Goal: Task Accomplishment & Management: Manage account settings

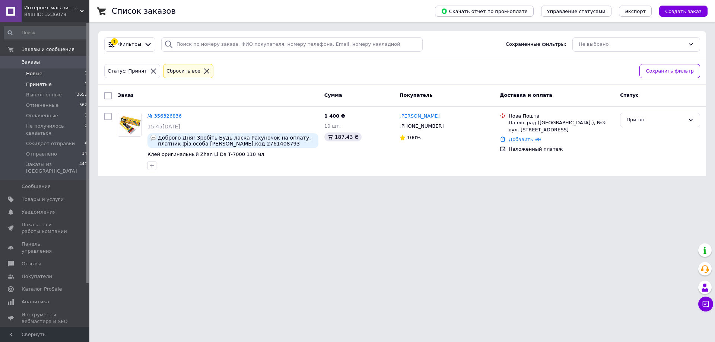
click at [40, 72] on span "Новые" at bounding box center [34, 73] width 16 height 7
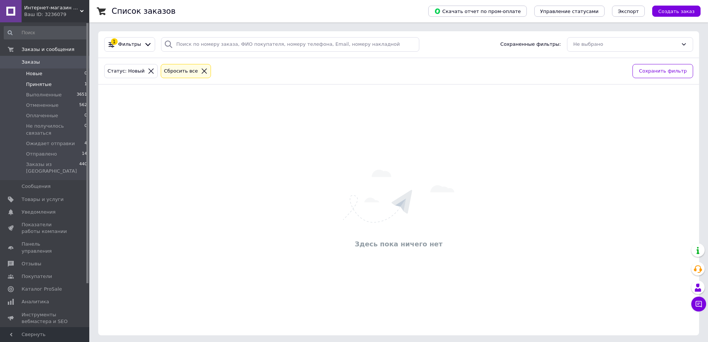
click at [41, 86] on span "Принятые" at bounding box center [39, 84] width 26 height 7
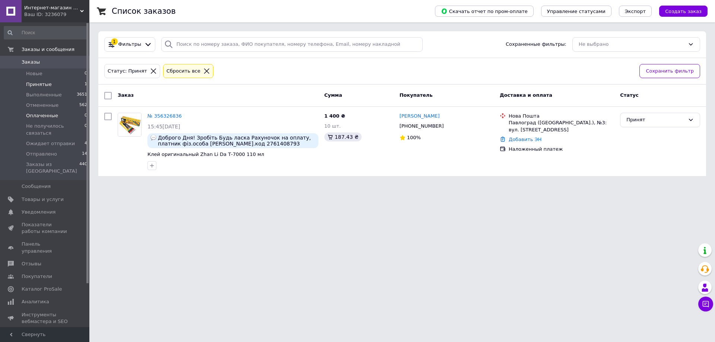
click at [45, 115] on span "Оплаченные" at bounding box center [42, 115] width 32 height 7
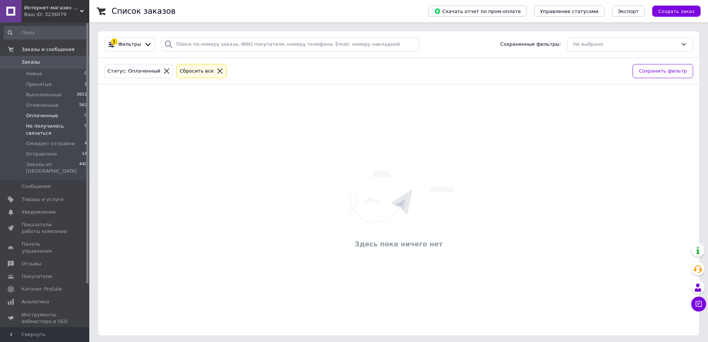
click at [48, 124] on span "Не получилось связаться" at bounding box center [55, 129] width 58 height 13
click at [50, 140] on span "Ожидает отправки" at bounding box center [50, 143] width 49 height 7
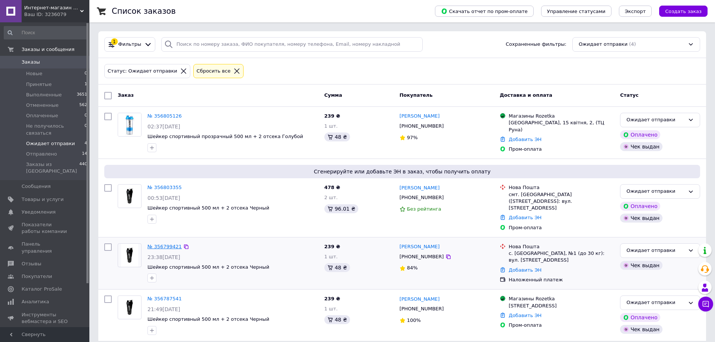
click at [159, 244] on link "№ 356799421" at bounding box center [164, 247] width 34 height 6
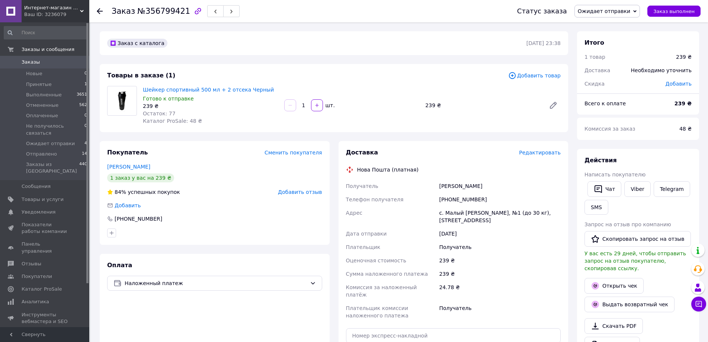
drag, startPoint x: 307, startPoint y: 106, endPoint x: 302, endPoint y: 106, distance: 4.8
click at [302, 106] on input "1" at bounding box center [304, 106] width 12 height 6
drag, startPoint x: 262, startPoint y: 92, endPoint x: 140, endPoint y: 96, distance: 122.2
click at [140, 96] on div "Шейкер спортивный 500 мл + 2 отсека Черный Готово к отправке 239 ₴ Остаток: 77 …" at bounding box center [210, 106] width 141 height 42
click at [235, 110] on div "Остаток: 77" at bounding box center [211, 113] width 136 height 7
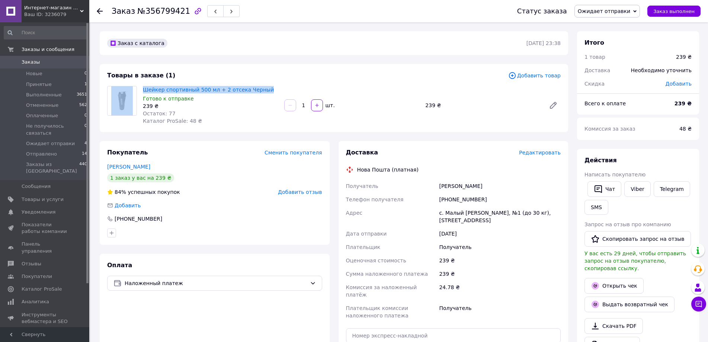
drag, startPoint x: 259, startPoint y: 90, endPoint x: 136, endPoint y: 87, distance: 123.3
click at [136, 87] on div "Шейкер спортивный 500 мл + 2 отсека Черный Готово к отправке 239 ₴ Остаток: 77 …" at bounding box center [334, 105] width 460 height 39
click at [214, 117] on div "Шейкер спортивный 500 мл + 2 отсека Черный Готово к отправке 239 ₴ Остаток: 77 …" at bounding box center [210, 106] width 141 height 42
drag, startPoint x: 305, startPoint y: 106, endPoint x: 299, endPoint y: 105, distance: 5.9
click at [299, 105] on input "1" at bounding box center [304, 106] width 12 height 6
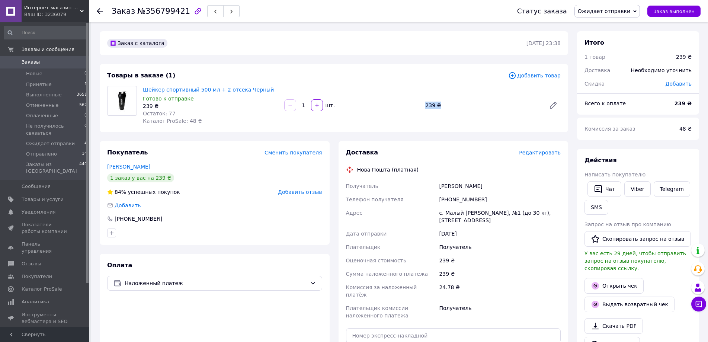
drag, startPoint x: 445, startPoint y: 105, endPoint x: 420, endPoint y: 103, distance: 24.7
click at [421, 101] on div "Шейкер спортивный 500 мл + 2 отсека Черный Готово к отправке 239 ₴ Остаток: 77 …" at bounding box center [352, 106] width 424 height 42
click at [412, 111] on div "1   шт." at bounding box center [351, 105] width 141 height 15
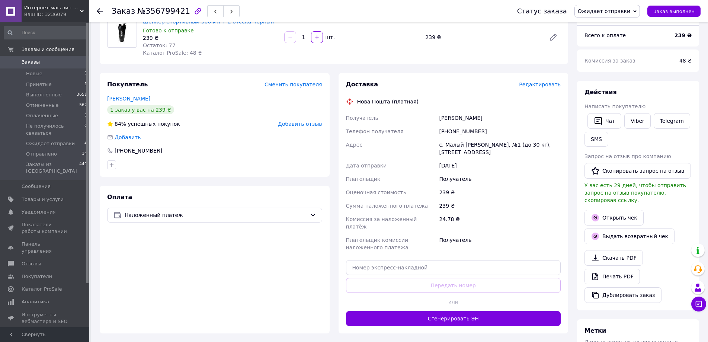
scroll to position [74, 0]
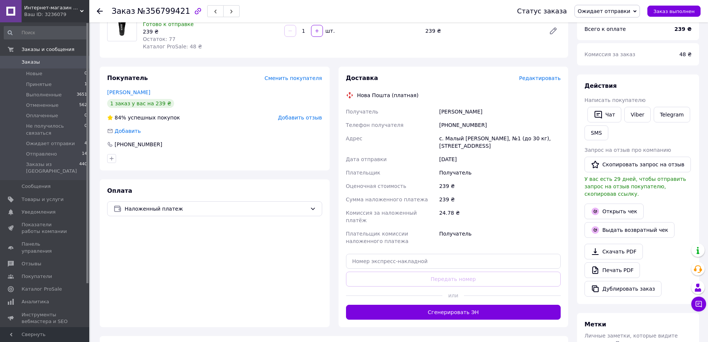
click at [445, 305] on button "Сгенерировать ЭН" at bounding box center [453, 312] width 215 height 15
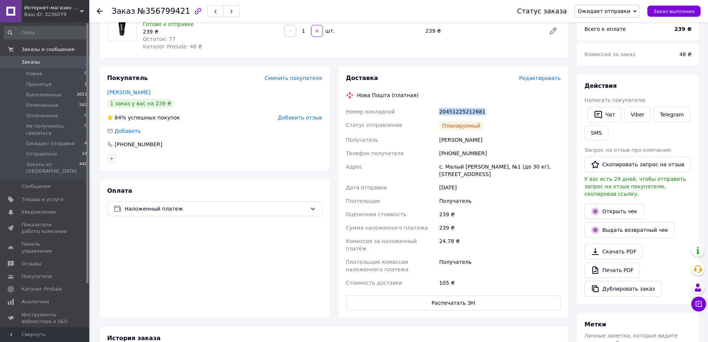
drag, startPoint x: 480, startPoint y: 109, endPoint x: 423, endPoint y: 113, distance: 56.7
click at [423, 113] on div "Номер накладной 20451225212681 Статус отправления Планируемый Получатель Яцкани…" at bounding box center [454, 197] width 218 height 185
copy div "Номер накладной 20451225212681"
click at [600, 133] on button "SMS" at bounding box center [597, 132] width 24 height 15
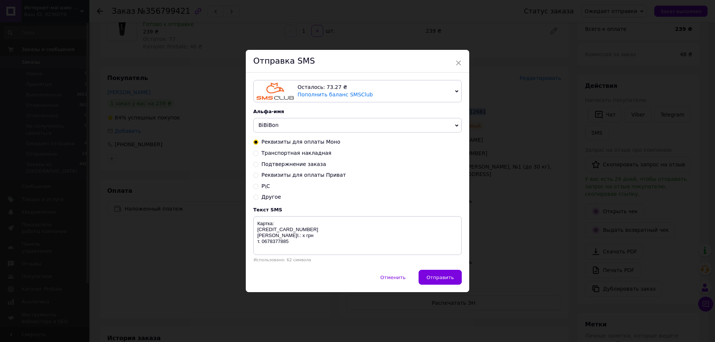
click at [293, 127] on span "BiBiBon" at bounding box center [357, 125] width 208 height 15
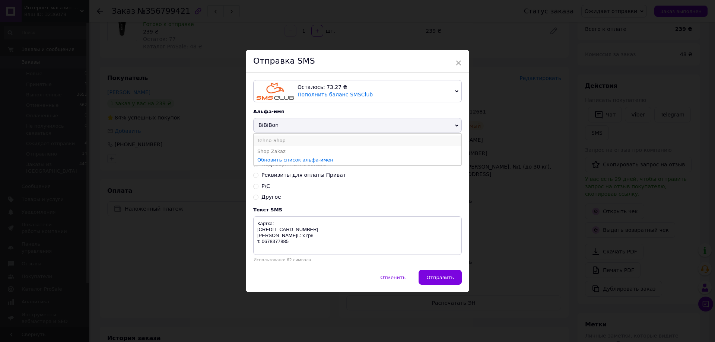
click at [269, 138] on li "Tehno-Shop" at bounding box center [358, 141] width 208 height 10
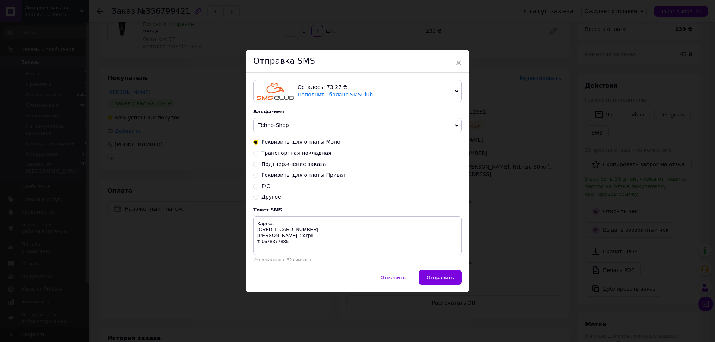
click at [255, 153] on input "Транспортная накладная" at bounding box center [255, 152] width 5 height 5
radio input "true"
radio input "false"
click at [273, 222] on textarea "ТТН ХXXX т. 0678377885" at bounding box center [357, 235] width 208 height 39
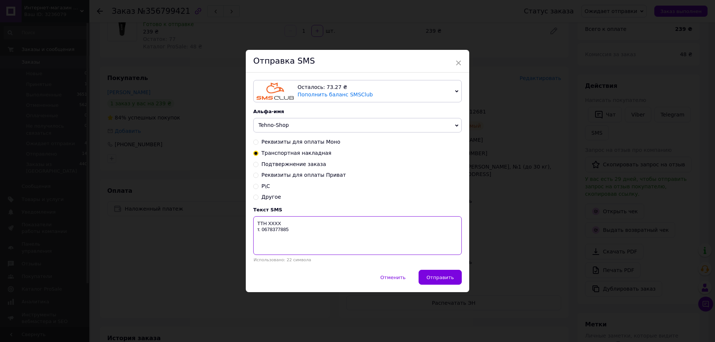
paste textarea "20451225212681"
click at [255, 230] on textarea "ТТН 20451225212681 т. 0678377885" at bounding box center [357, 235] width 208 height 39
type textarea "ТТН 20451225212681 т. 0678377885"
click at [436, 276] on span "Отправить" at bounding box center [440, 278] width 28 height 6
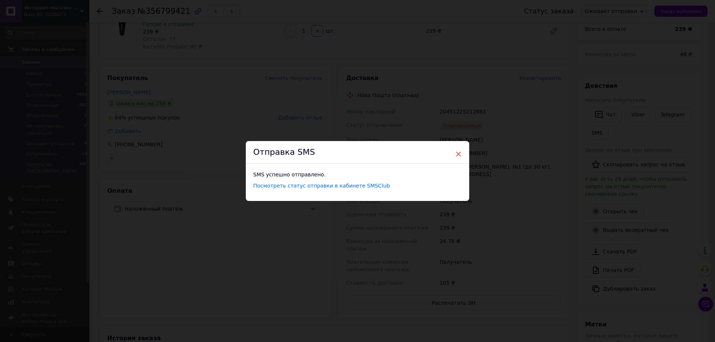
click at [456, 155] on span "×" at bounding box center [458, 154] width 7 height 13
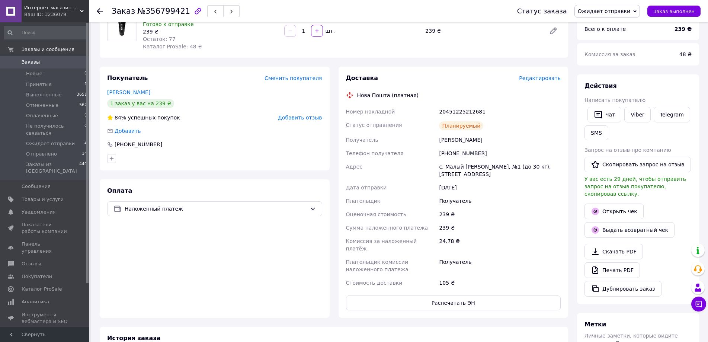
click at [637, 13] on icon at bounding box center [635, 11] width 3 height 3
click at [604, 81] on li "Отправлено" at bounding box center [611, 81] width 72 height 11
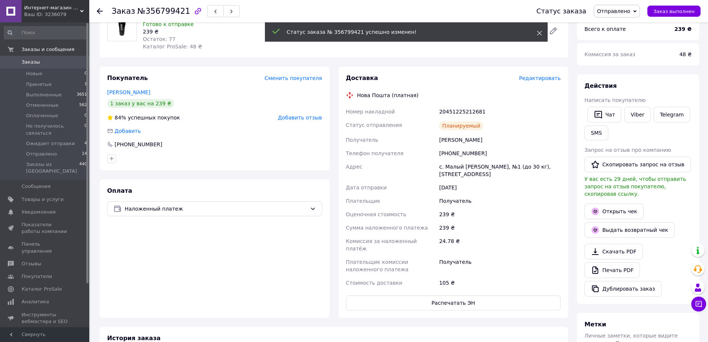
click at [539, 33] on icon at bounding box center [539, 33] width 5 height 5
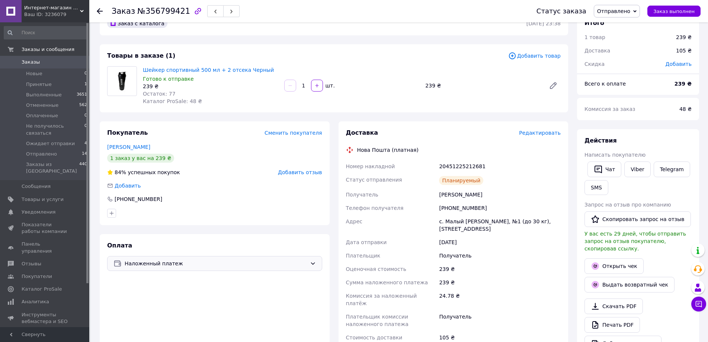
scroll to position [7, 0]
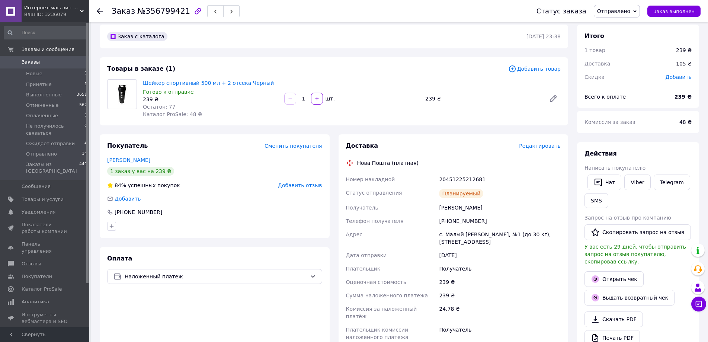
click at [98, 12] on use at bounding box center [100, 11] width 6 height 6
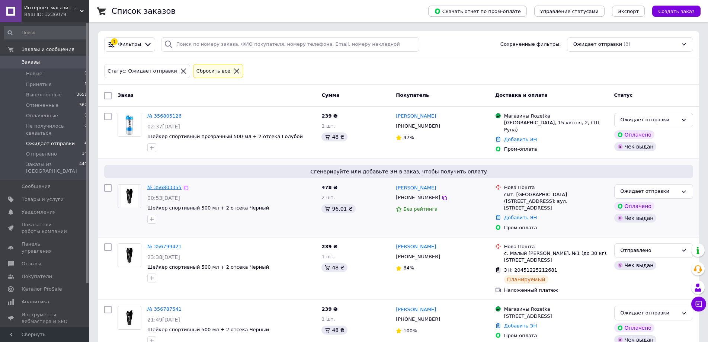
click at [159, 185] on link "№ 356803355" at bounding box center [164, 188] width 34 height 6
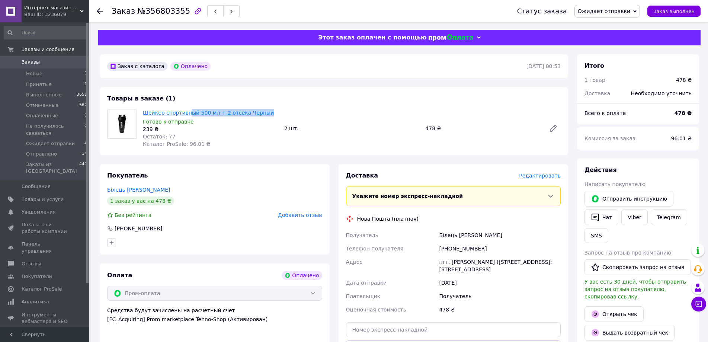
drag, startPoint x: 262, startPoint y: 115, endPoint x: 186, endPoint y: 116, distance: 76.3
click at [186, 116] on span "Шейкер спортивный 500 мл + 2 отсека Черный" at bounding box center [211, 112] width 136 height 7
click at [250, 130] on div "239 ₴" at bounding box center [211, 128] width 136 height 7
drag, startPoint x: 302, startPoint y: 130, endPoint x: 272, endPoint y: 132, distance: 29.8
click at [272, 132] on div "Шейкер спортивный 500 мл + 2 отсека Черный Готово к отправке 239 ₴ Остаток: 77 …" at bounding box center [352, 129] width 424 height 42
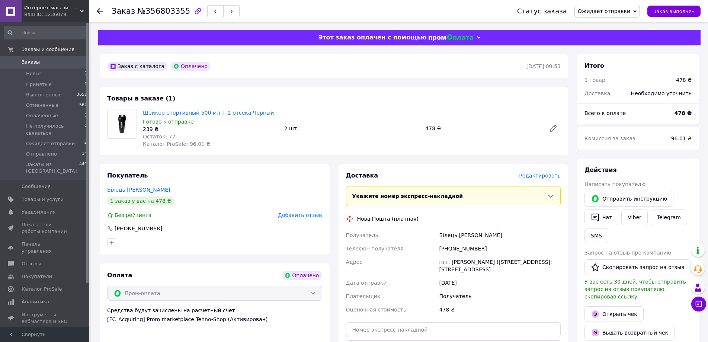
click at [278, 104] on div "Товары в заказе (1) Шейкер спортивный 500 мл + 2 отсека Черный Готово к отправк…" at bounding box center [334, 121] width 469 height 68
drag, startPoint x: 297, startPoint y: 130, endPoint x: 274, endPoint y: 131, distance: 23.1
click at [276, 130] on div "Шейкер спортивный 500 мл + 2 отсека Черный Готово к отправке 239 ₴ Остаток: 77 …" at bounding box center [352, 129] width 424 height 42
click at [267, 136] on div "Остаток: 77" at bounding box center [211, 136] width 136 height 7
drag, startPoint x: 299, startPoint y: 129, endPoint x: 275, endPoint y: 129, distance: 23.1
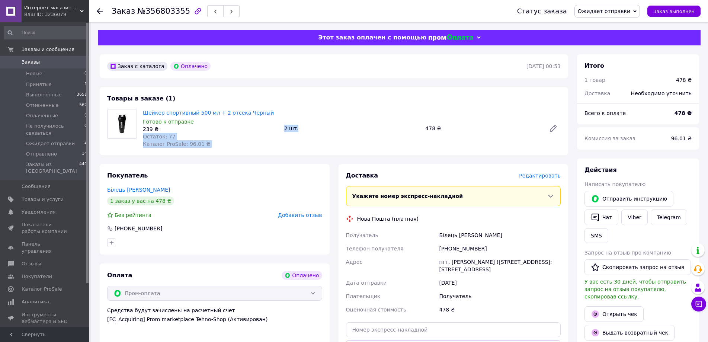
click at [276, 128] on div "Шейкер спортивный 500 мл + 2 отсека Черный Готово к отправке 239 ₴ Остаток: 77 …" at bounding box center [352, 129] width 424 height 42
click at [340, 130] on div "2 шт." at bounding box center [351, 128] width 141 height 10
drag, startPoint x: 423, startPoint y: 128, endPoint x: 450, endPoint y: 131, distance: 28.1
click at [450, 131] on div "478 ₴" at bounding box center [483, 128] width 121 height 10
click at [418, 140] on div "Шейкер спортивный 500 мл + 2 отсека Черный Готово к отправке 239 ₴ Остаток: 77 …" at bounding box center [352, 129] width 424 height 42
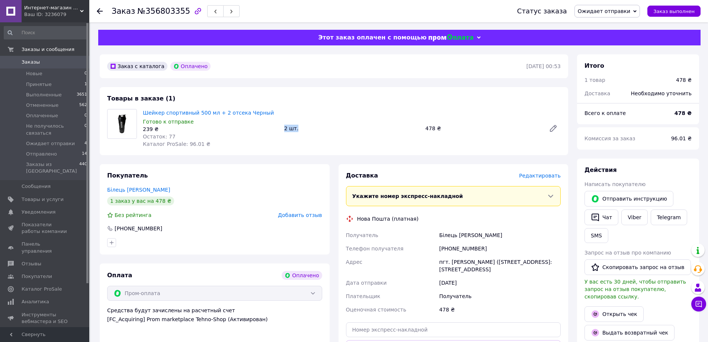
drag, startPoint x: 281, startPoint y: 130, endPoint x: 303, endPoint y: 137, distance: 23.5
click at [303, 137] on div "Шейкер спортивный 500 мл + 2 отсека Черный Готово к отправке 239 ₴ Остаток: 77 …" at bounding box center [352, 129] width 424 height 42
click at [305, 138] on div "Шейкер спортивный 500 мл + 2 отсека Черный Готово к отправке 239 ₴ Остаток: 77 …" at bounding box center [352, 129] width 424 height 42
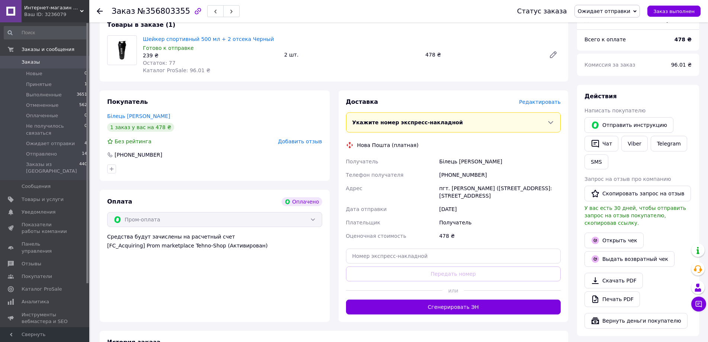
scroll to position [74, 0]
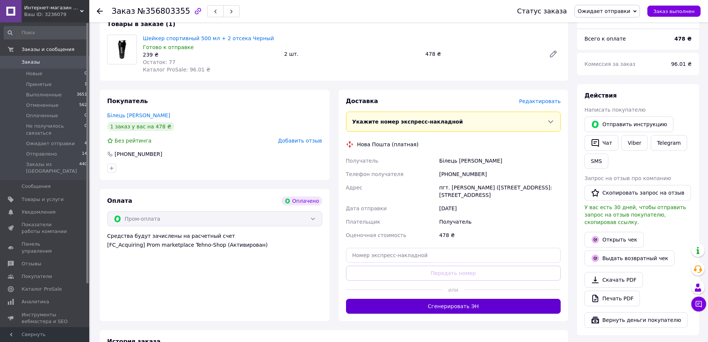
click at [454, 306] on button "Сгенерировать ЭН" at bounding box center [453, 306] width 215 height 15
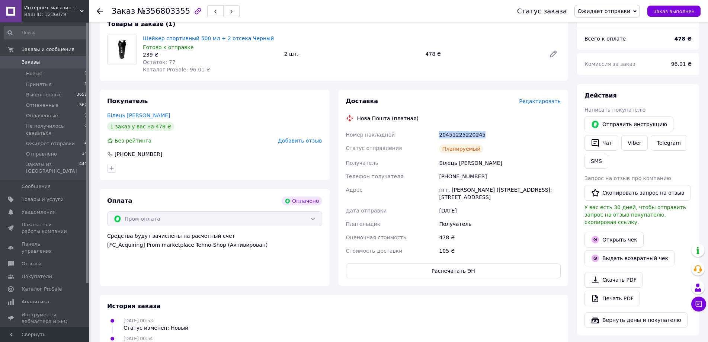
drag, startPoint x: 484, startPoint y: 134, endPoint x: 425, endPoint y: 134, distance: 59.6
click at [425, 133] on div "Номер накладной 20451225220245 Статус отправления Планируемый Получатель Білець…" at bounding box center [454, 193] width 218 height 130
copy div "Номер накладной 20451225220245"
click at [594, 162] on button "SMS" at bounding box center [597, 161] width 24 height 15
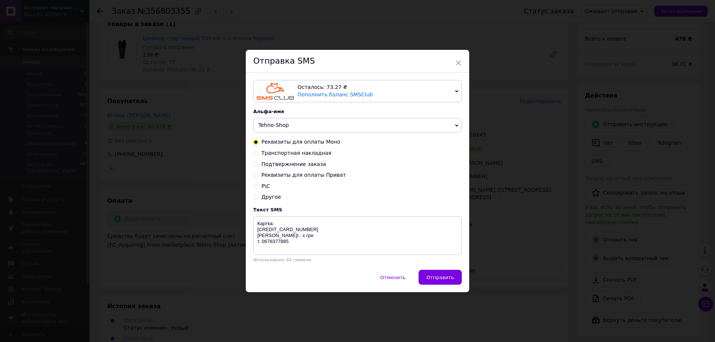
click at [252, 153] on div "Осталось: 73.27 ₴ Пополнить баланс SMSClub Подключить LetsAds Альфа-имя Tehno-S…" at bounding box center [357, 171] width 223 height 197
click at [256, 153] on input "Транспортная накладная" at bounding box center [255, 152] width 5 height 5
radio input "true"
radio input "false"
click at [273, 225] on textarea "ТТН ХXXX т. 0678377885" at bounding box center [357, 235] width 208 height 39
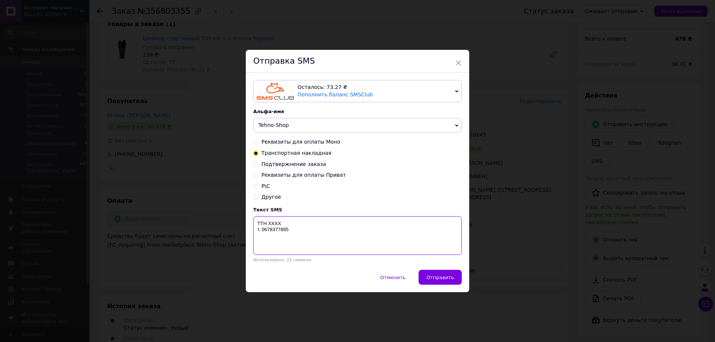
click at [273, 225] on textarea "ТТН ХXXX т. 0678377885" at bounding box center [357, 235] width 208 height 39
paste textarea "20451225220245"
click at [254, 229] on textarea "ТТН 20451225220245 т. 0678377885" at bounding box center [357, 235] width 208 height 39
type textarea "ТТН 20451225220245 т. 0678377885"
click at [434, 276] on span "Отправить" at bounding box center [440, 278] width 28 height 6
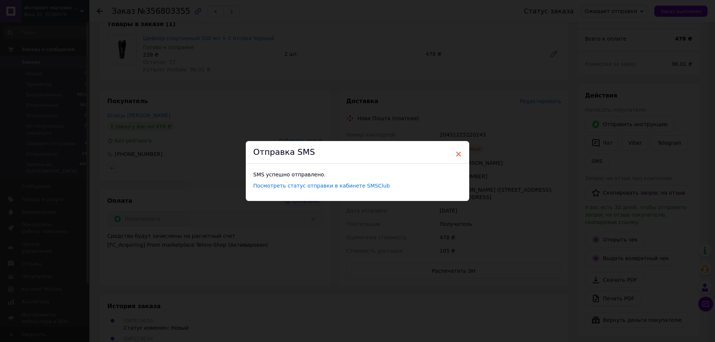
click at [458, 155] on span "×" at bounding box center [458, 154] width 7 height 13
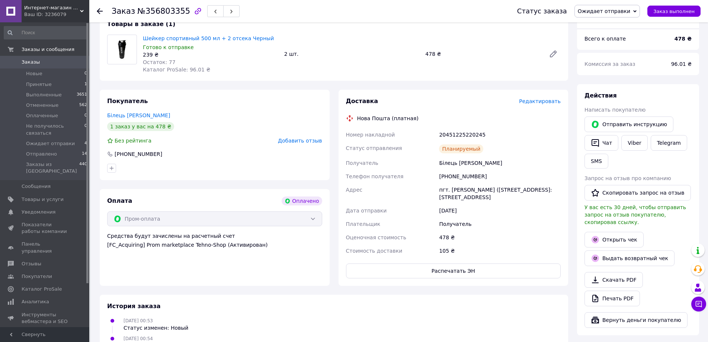
click at [640, 9] on span "Ожидает отправки" at bounding box center [608, 11] width 66 height 13
click at [611, 82] on li "Отправлено" at bounding box center [611, 81] width 72 height 11
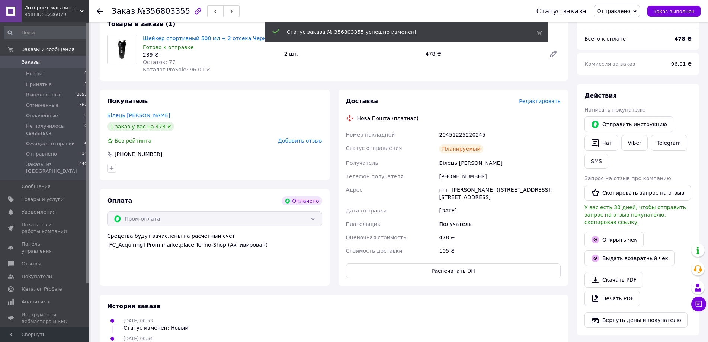
click at [542, 32] on icon at bounding box center [539, 33] width 5 height 5
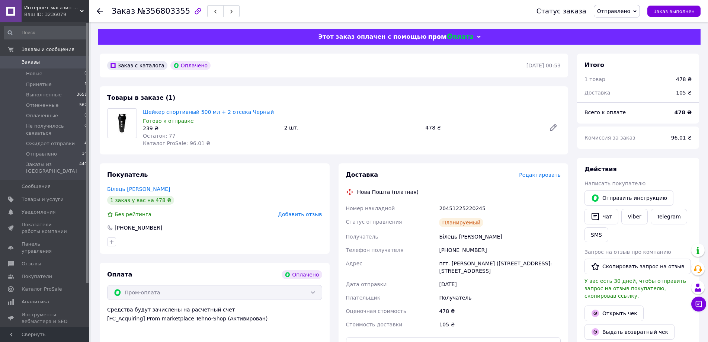
scroll to position [0, 0]
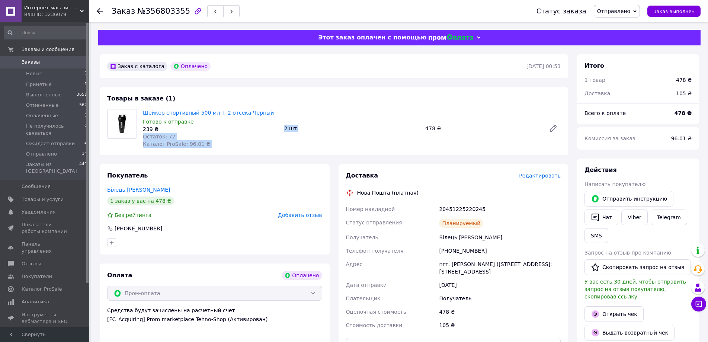
drag, startPoint x: 300, startPoint y: 127, endPoint x: 271, endPoint y: 127, distance: 29.0
click at [271, 127] on div "Шейкер спортивный 500 мл + 2 отсека Черный Готово к отправке 239 ₴ Остаток: 77 …" at bounding box center [352, 129] width 424 height 42
click at [288, 153] on div "Товары в заказе (1) Шейкер спортивный 500 мл + 2 отсека Черный Готово к отправк…" at bounding box center [334, 121] width 469 height 68
drag, startPoint x: 283, startPoint y: 130, endPoint x: 311, endPoint y: 131, distance: 28.3
click at [311, 131] on div "2 шт." at bounding box center [351, 128] width 141 height 10
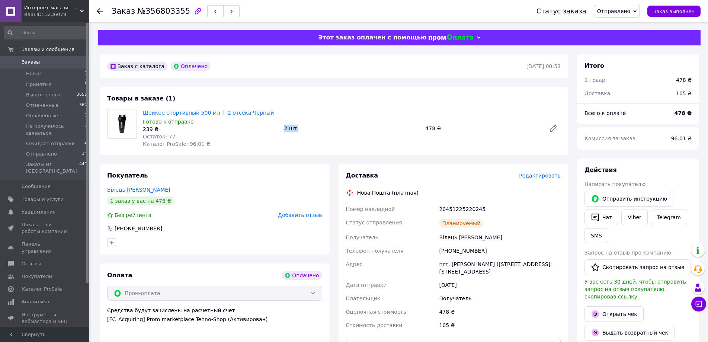
click at [311, 131] on div "2 шт." at bounding box center [351, 128] width 141 height 10
drag, startPoint x: 282, startPoint y: 126, endPoint x: 310, endPoint y: 126, distance: 28.3
click at [310, 126] on div "2 шт." at bounding box center [351, 128] width 141 height 10
click at [312, 127] on div "2 шт." at bounding box center [351, 128] width 141 height 10
drag, startPoint x: 188, startPoint y: 145, endPoint x: 179, endPoint y: 143, distance: 9.6
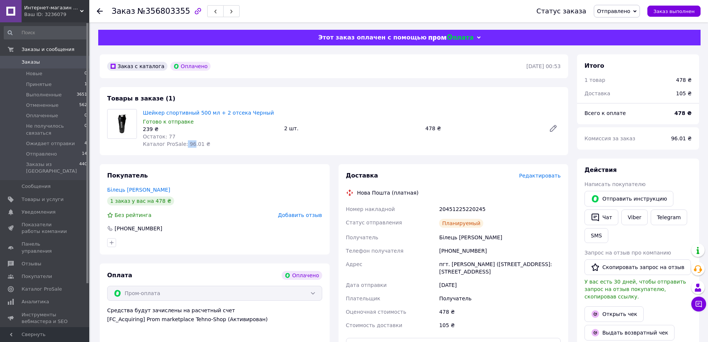
click at [179, 143] on span "Каталог ProSale: 96.01 ₴" at bounding box center [176, 144] width 67 height 6
click at [233, 137] on div "Остаток: 77" at bounding box center [211, 136] width 136 height 7
click at [101, 7] on div at bounding box center [100, 10] width 6 height 7
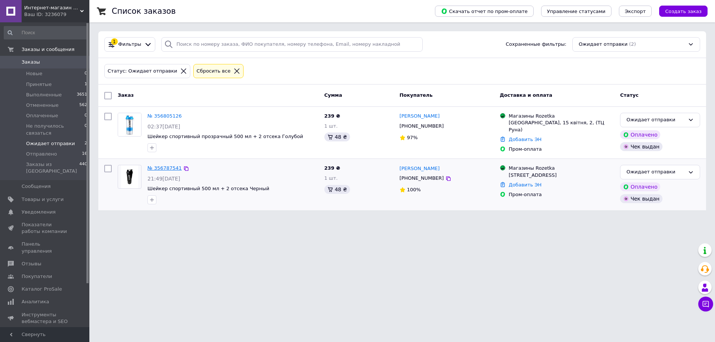
click at [156, 166] on link "№ 356787541" at bounding box center [164, 168] width 34 height 6
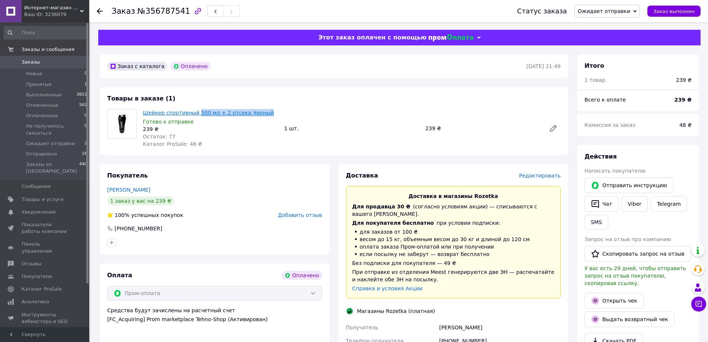
drag, startPoint x: 238, startPoint y: 113, endPoint x: 194, endPoint y: 111, distance: 44.7
click at [194, 111] on span "Шейкер спортивный 500 мл + 2 отсека Черный" at bounding box center [211, 112] width 136 height 7
click at [232, 139] on div "Остаток: 77" at bounding box center [211, 136] width 136 height 7
drag, startPoint x: 260, startPoint y: 111, endPoint x: 192, endPoint y: 112, distance: 67.8
click at [192, 112] on span "Шейкер спортивный 500 мл + 2 отсека Черный" at bounding box center [211, 112] width 136 height 7
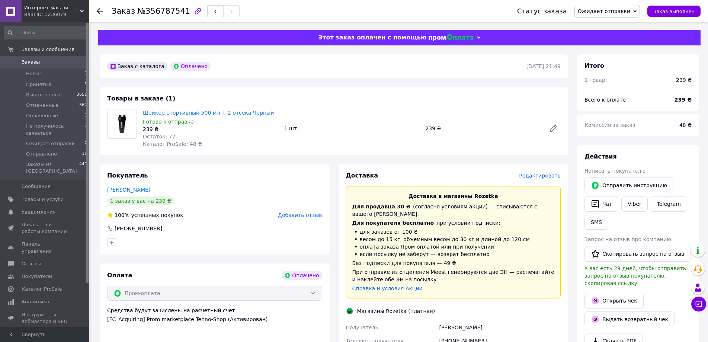
click at [196, 122] on div "Готово к отправке" at bounding box center [211, 121] width 136 height 7
drag, startPoint x: 298, startPoint y: 130, endPoint x: 267, endPoint y: 132, distance: 31.0
click at [267, 132] on div "Шейкер спортивный 500 мл + 2 отсека Черный Готово к отправке 239 ₴ Остаток: 77 …" at bounding box center [352, 129] width 424 height 42
click at [318, 153] on div "Товары в заказе (1) Шейкер спортивный 500 мл + 2 отсека Черный Готово к отправк…" at bounding box center [334, 121] width 469 height 68
drag, startPoint x: 282, startPoint y: 132, endPoint x: 328, endPoint y: 138, distance: 45.8
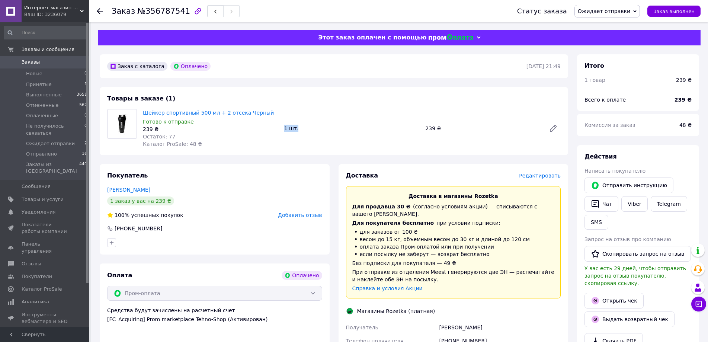
click at [327, 138] on div "Шейкер спортивный 500 мл + 2 отсека Черный Готово к отправке 239 ₴ Остаток: 77 …" at bounding box center [352, 129] width 424 height 42
click at [329, 138] on div "Шейкер спортивный 500 мл + 2 отсека Черный Готово к отправке 239 ₴ Остаток: 77 …" at bounding box center [352, 129] width 424 height 42
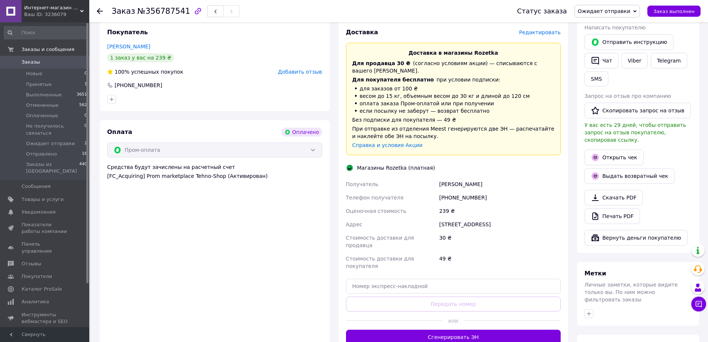
scroll to position [186, 0]
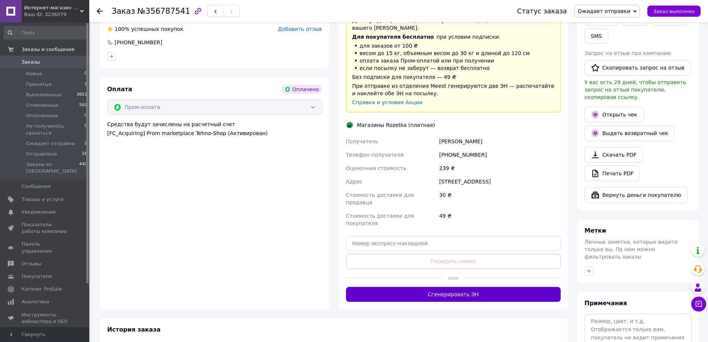
click at [437, 287] on button "Сгенерировать ЭН" at bounding box center [453, 294] width 215 height 15
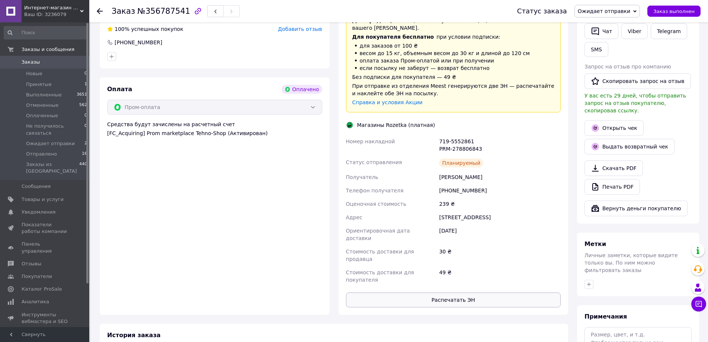
click at [434, 293] on button "Распечатать ЭН" at bounding box center [453, 300] width 215 height 15
click at [637, 12] on icon at bounding box center [635, 11] width 3 height 2
click at [614, 82] on li "Отправлено" at bounding box center [611, 81] width 72 height 11
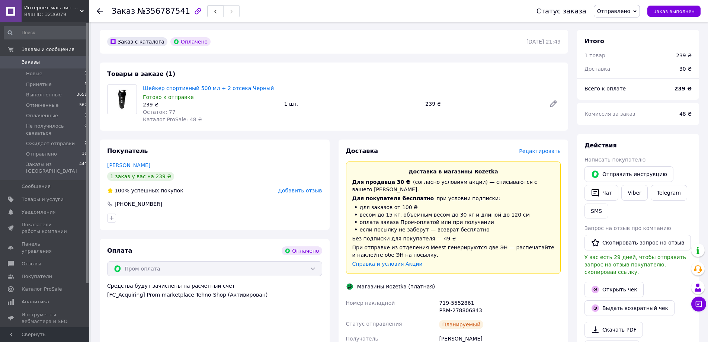
scroll to position [0, 0]
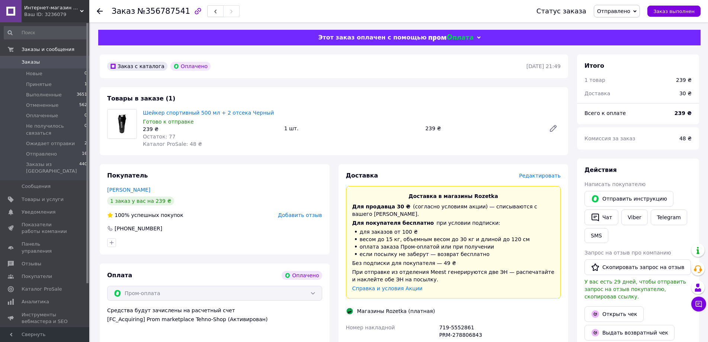
click at [99, 8] on icon at bounding box center [100, 11] width 6 height 6
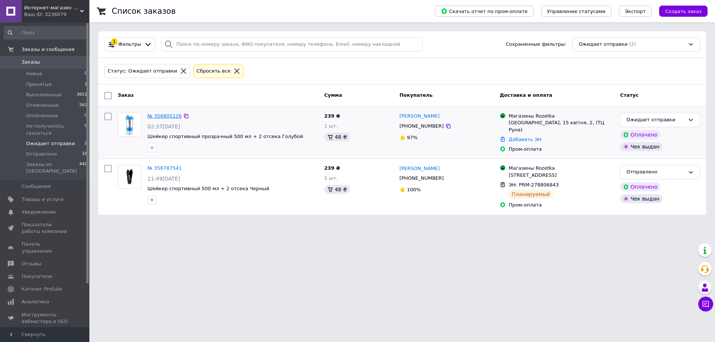
click at [167, 117] on link "№ 356805126" at bounding box center [164, 116] width 34 height 6
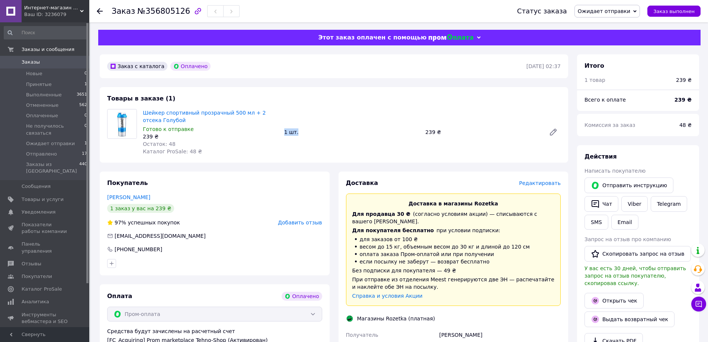
drag, startPoint x: 281, startPoint y: 133, endPoint x: 317, endPoint y: 136, distance: 35.8
click at [314, 136] on div "1 шт." at bounding box center [351, 132] width 141 height 10
click at [319, 135] on div "1 шт." at bounding box center [351, 132] width 141 height 10
drag, startPoint x: 424, startPoint y: 133, endPoint x: 465, endPoint y: 134, distance: 41.3
click at [465, 134] on div "239 ₴" at bounding box center [483, 132] width 121 height 10
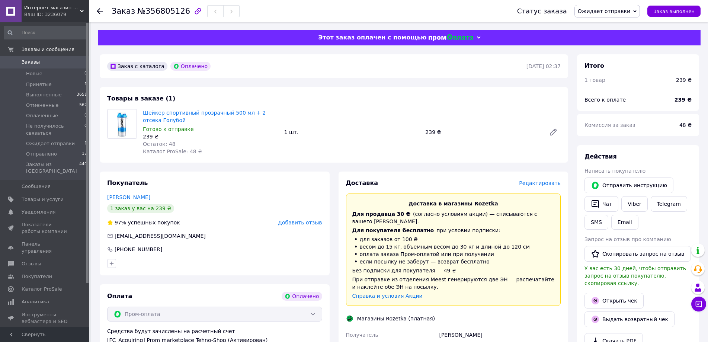
click at [248, 147] on div "Остаток: 48" at bounding box center [211, 143] width 136 height 7
drag, startPoint x: 281, startPoint y: 132, endPoint x: 312, endPoint y: 136, distance: 31.9
click at [312, 136] on div "Шейкер спортивный прозрачный 500 мл + 2 отсека Голубой Готово к отправке 239 ₴ …" at bounding box center [352, 132] width 424 height 49
click at [316, 137] on div "1 шт." at bounding box center [351, 132] width 141 height 10
drag, startPoint x: 306, startPoint y: 135, endPoint x: 277, endPoint y: 136, distance: 28.7
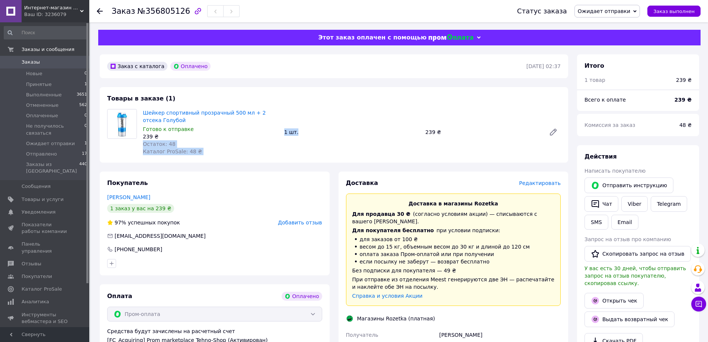
click at [278, 134] on div "Шейкер спортивный прозрачный 500 мл + 2 отсека Голубой Готово к отправке 239 ₴ …" at bounding box center [352, 132] width 424 height 49
click at [292, 141] on div "Шейкер спортивный прозрачный 500 мл + 2 отсека Голубой Готово к отправке 239 ₴ …" at bounding box center [352, 132] width 424 height 49
drag, startPoint x: 302, startPoint y: 134, endPoint x: 273, endPoint y: 132, distance: 28.7
click at [274, 130] on div "Шейкер спортивный прозрачный 500 мл + 2 отсека Голубой Готово к отправке 239 ₴ …" at bounding box center [352, 132] width 424 height 49
click at [281, 152] on div "Шейкер спортивный прозрачный 500 мл + 2 отсека Голубой Готово к отправке 239 ₴ …" at bounding box center [352, 132] width 424 height 49
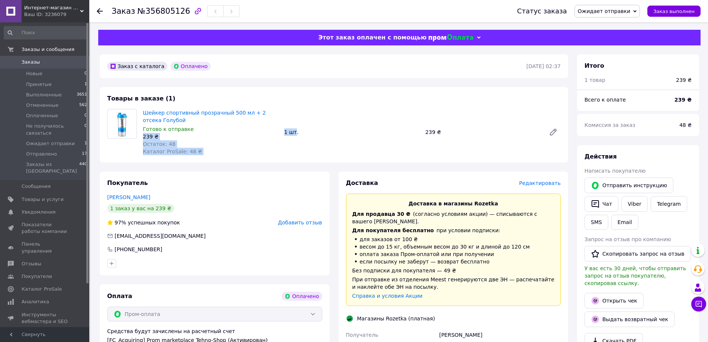
drag, startPoint x: 295, startPoint y: 133, endPoint x: 280, endPoint y: 133, distance: 14.9
click at [280, 133] on div "Шейкер спортивный прозрачный 500 мл + 2 отсека Голубой Готово к отправке 239 ₴ …" at bounding box center [352, 132] width 424 height 49
click at [281, 138] on div "Шейкер спортивный прозрачный 500 мл + 2 отсека Голубой Готово к отправке 239 ₴ …" at bounding box center [210, 132] width 141 height 49
click at [421, 134] on div "Шейкер спортивный прозрачный 500 мл + 2 отсека Голубой Готово к отправке 239 ₴ …" at bounding box center [352, 132] width 424 height 49
click at [413, 140] on div "Шейкер спортивный прозрачный 500 мл + 2 отсека Голубой Готово к отправке 239 ₴ …" at bounding box center [352, 132] width 424 height 49
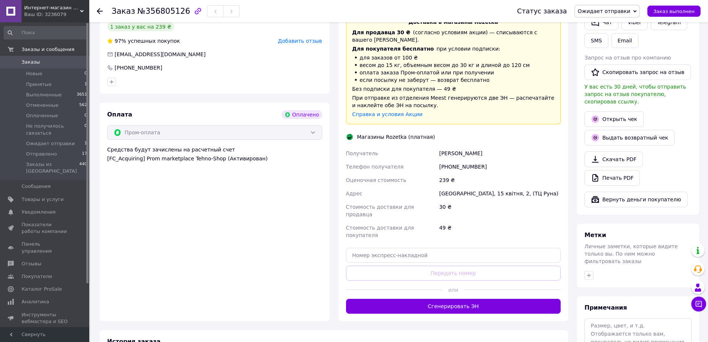
scroll to position [186, 0]
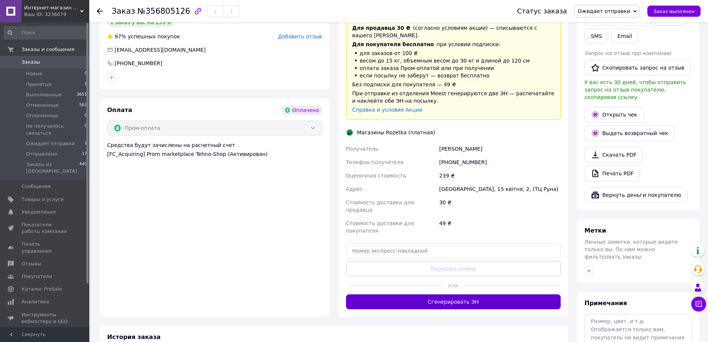
click at [454, 294] on button "Сгенерировать ЭН" at bounding box center [453, 301] width 215 height 15
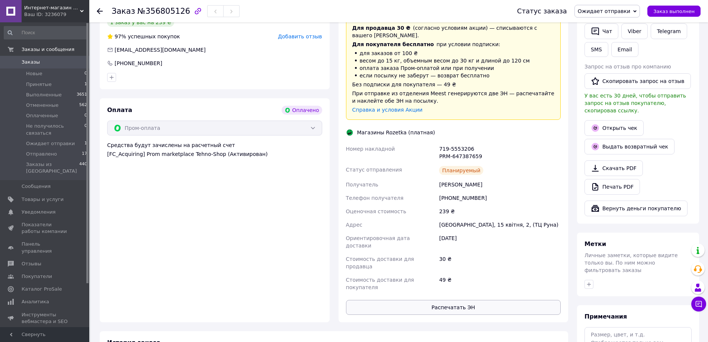
click at [453, 300] on button "Распечатать ЭН" at bounding box center [453, 307] width 215 height 15
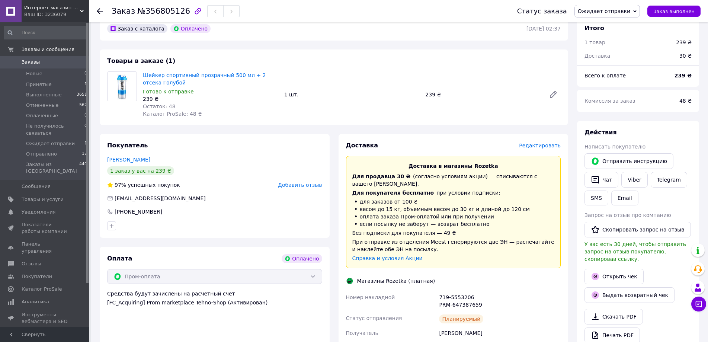
scroll to position [37, 0]
drag, startPoint x: 281, startPoint y: 96, endPoint x: 303, endPoint y: 101, distance: 22.3
click at [303, 101] on div "Шейкер спортивный прозрачный 500 мл + 2 отсека Голубой Готово к отправке 239 ₴ …" at bounding box center [352, 94] width 424 height 49
click at [323, 101] on div "Шейкер спортивный прозрачный 500 мл + 2 отсека Голубой Готово к отправке 239 ₴ …" at bounding box center [352, 94] width 424 height 49
click at [344, 100] on div "1 шт." at bounding box center [351, 95] width 141 height 10
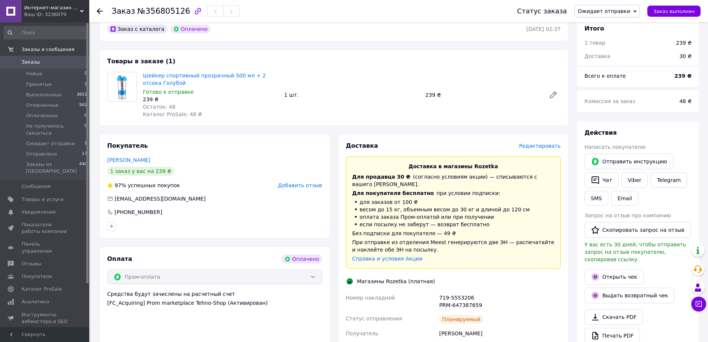
click at [637, 13] on icon at bounding box center [635, 11] width 3 height 3
click at [612, 83] on li "Отправлено" at bounding box center [611, 81] width 72 height 11
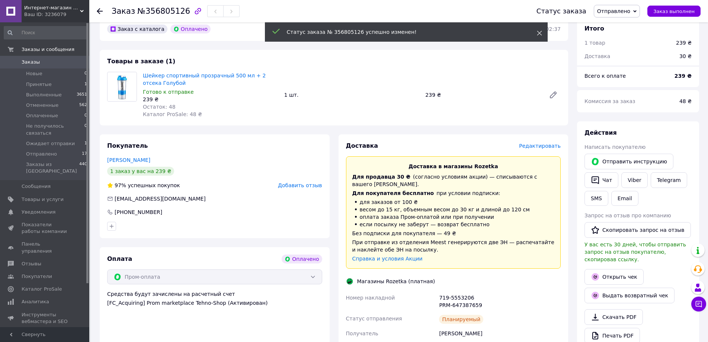
click at [541, 33] on icon at bounding box center [539, 33] width 5 height 5
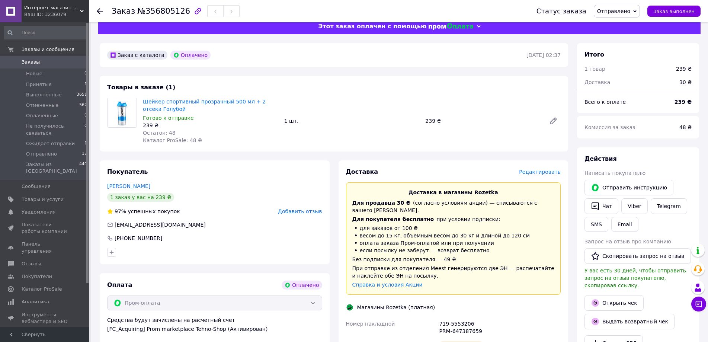
scroll to position [0, 0]
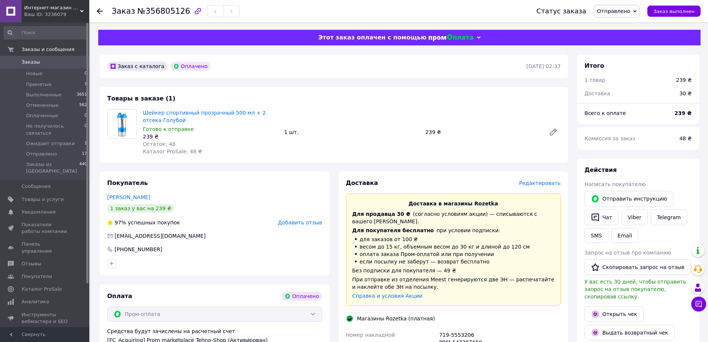
click at [98, 9] on icon at bounding box center [100, 11] width 6 height 6
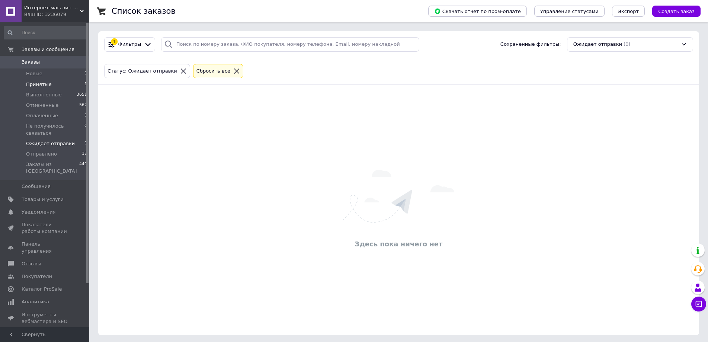
click at [32, 85] on span "Принятые" at bounding box center [39, 84] width 26 height 7
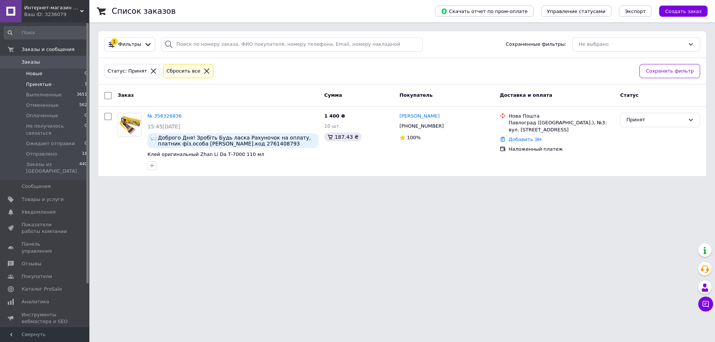
click at [33, 74] on span "Новые" at bounding box center [34, 73] width 16 height 7
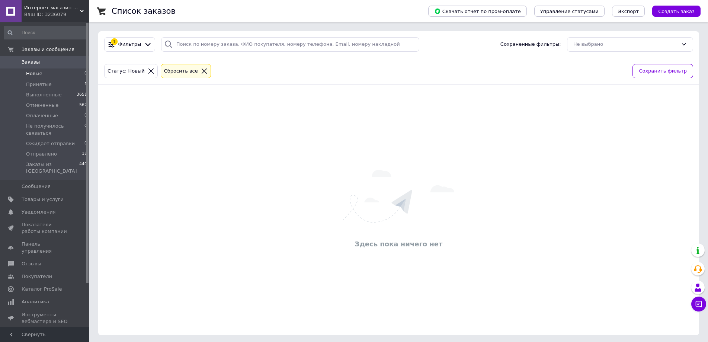
click at [35, 74] on span "Новые" at bounding box center [34, 73] width 16 height 7
click at [36, 86] on span "Принятые" at bounding box center [39, 84] width 26 height 7
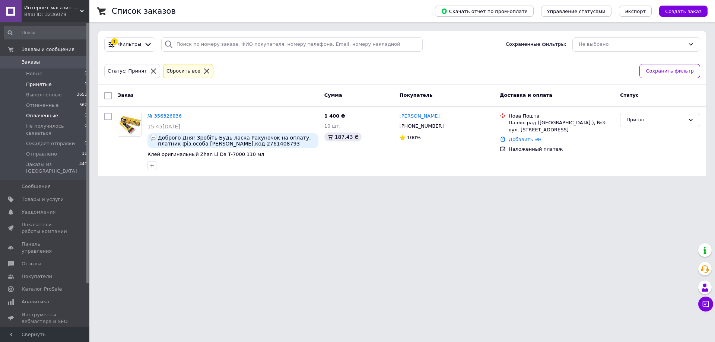
click at [39, 114] on span "Оплаченные" at bounding box center [42, 115] width 32 height 7
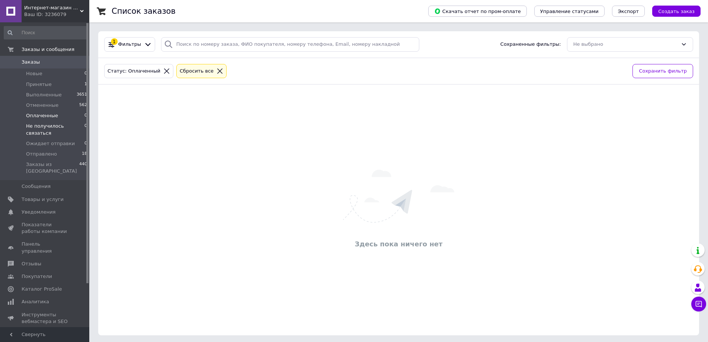
click at [42, 127] on span "Не получилось связаться" at bounding box center [55, 129] width 58 height 13
click at [44, 140] on span "Ожидает отправки" at bounding box center [50, 143] width 49 height 7
click at [39, 74] on span "Новые" at bounding box center [34, 73] width 16 height 7
click at [41, 86] on span "Принятые" at bounding box center [39, 84] width 26 height 7
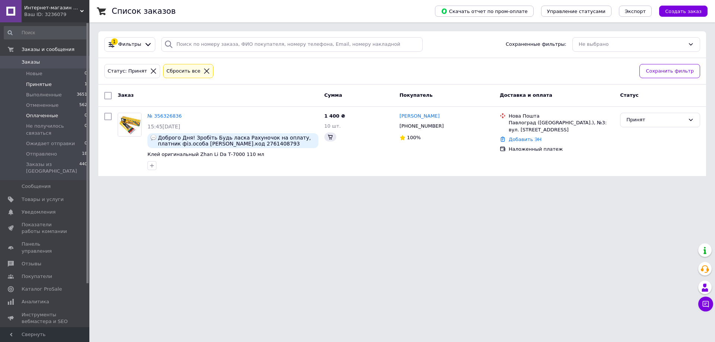
click at [47, 116] on span "Оплаченные" at bounding box center [42, 115] width 32 height 7
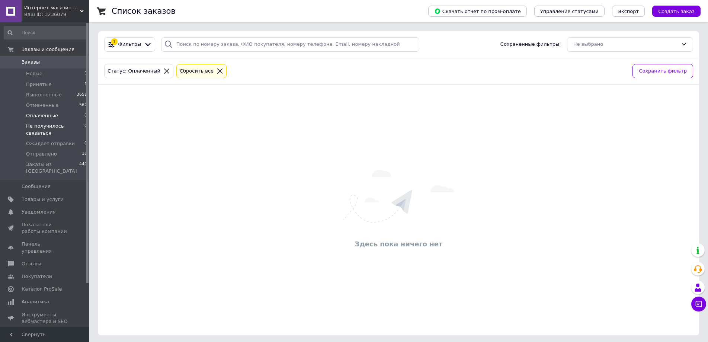
click at [50, 126] on span "Не получилось связаться" at bounding box center [55, 129] width 58 height 13
click at [51, 140] on span "Ожидает отправки" at bounding box center [50, 143] width 49 height 7
click at [43, 151] on span "Отправлено" at bounding box center [41, 154] width 31 height 7
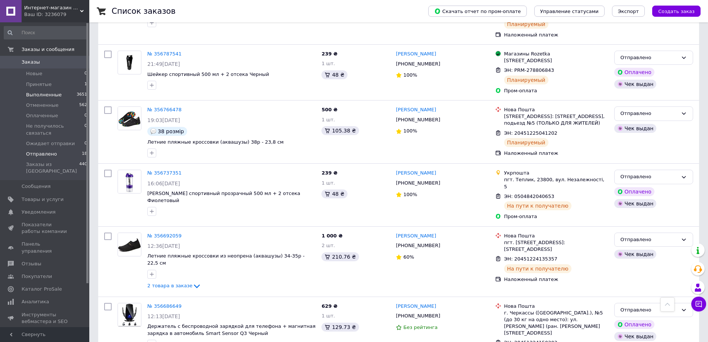
scroll to position [410, 0]
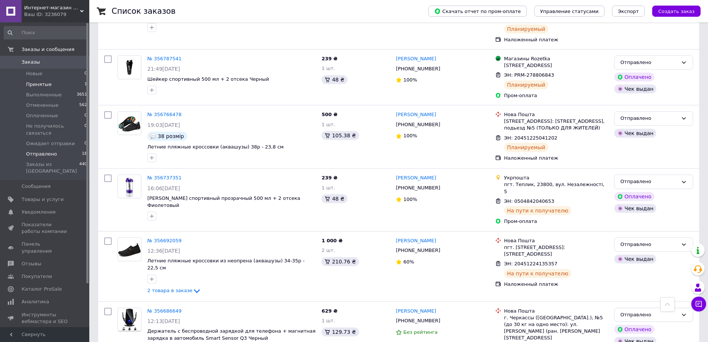
click at [30, 85] on span "Принятые" at bounding box center [39, 84] width 26 height 7
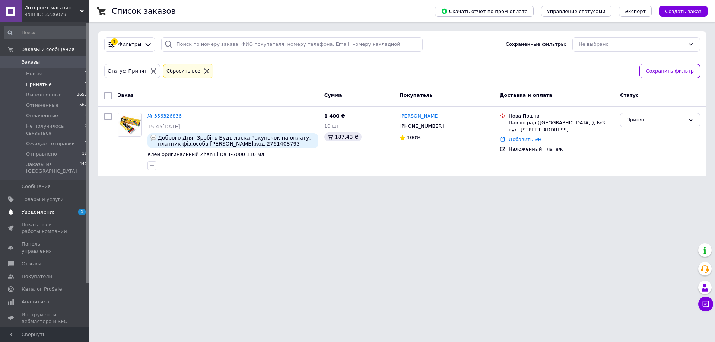
click at [39, 209] on span "Уведомления" at bounding box center [39, 212] width 34 height 7
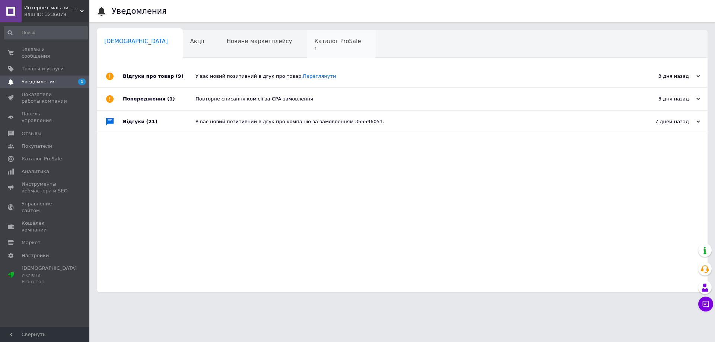
click at [314, 39] on span "Каталог ProSale" at bounding box center [337, 41] width 47 height 7
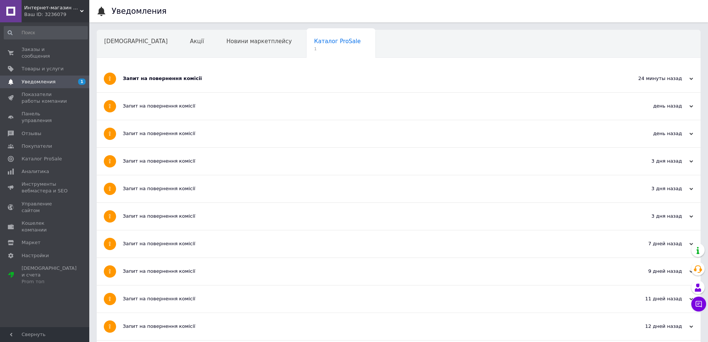
click at [157, 79] on div "Запит на повернення комісії" at bounding box center [371, 78] width 496 height 7
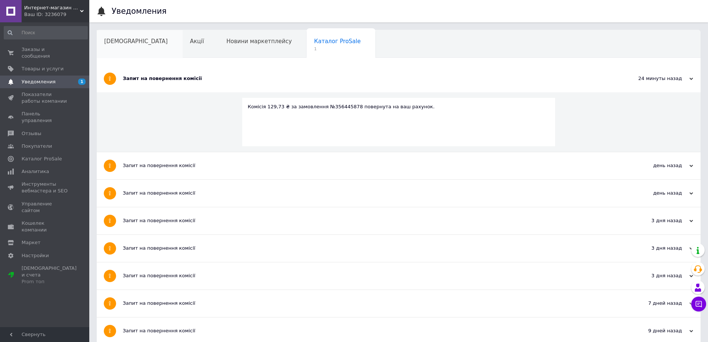
click at [121, 42] on span "[DEMOGRAPHIC_DATA]" at bounding box center [136, 41] width 64 height 7
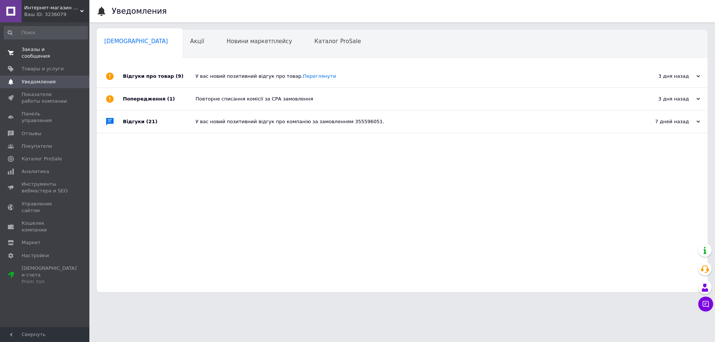
click at [50, 49] on span "Заказы и сообщения" at bounding box center [45, 52] width 47 height 13
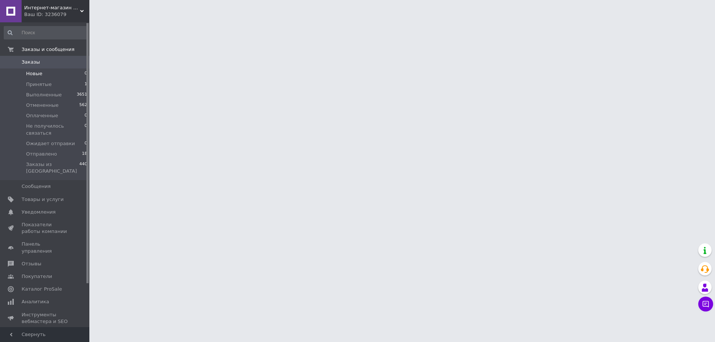
click at [34, 73] on span "Новые" at bounding box center [34, 73] width 16 height 7
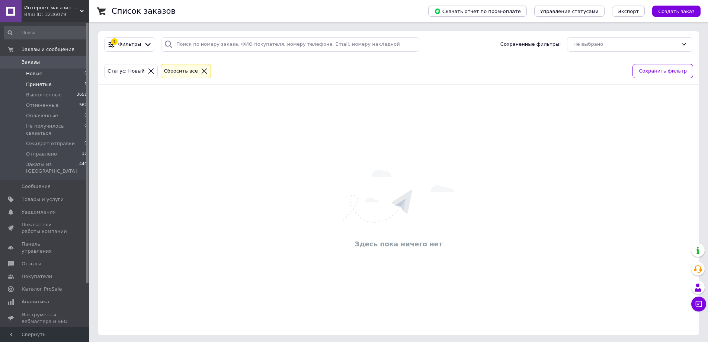
click at [35, 86] on span "Принятые" at bounding box center [39, 84] width 26 height 7
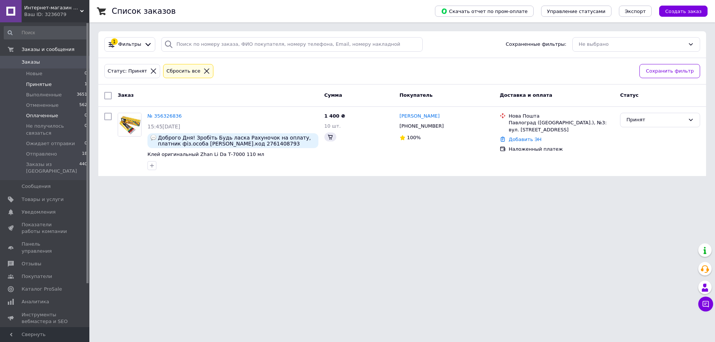
click at [42, 117] on span "Оплаченные" at bounding box center [42, 115] width 32 height 7
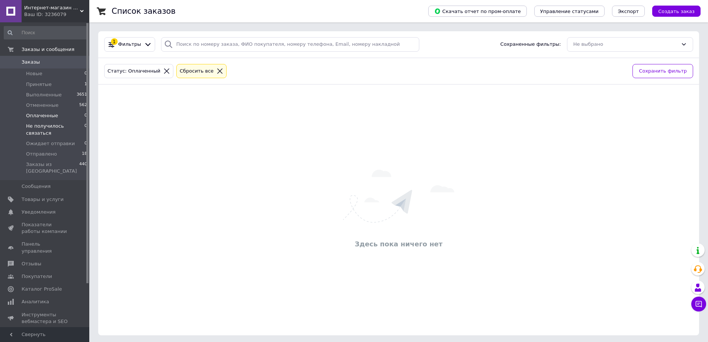
click at [45, 127] on span "Не получилось связаться" at bounding box center [55, 129] width 58 height 13
click at [47, 140] on span "Ожидает отправки" at bounding box center [50, 143] width 49 height 7
click at [39, 84] on span "Принятые" at bounding box center [39, 84] width 26 height 7
